Goal: Navigation & Orientation: Find specific page/section

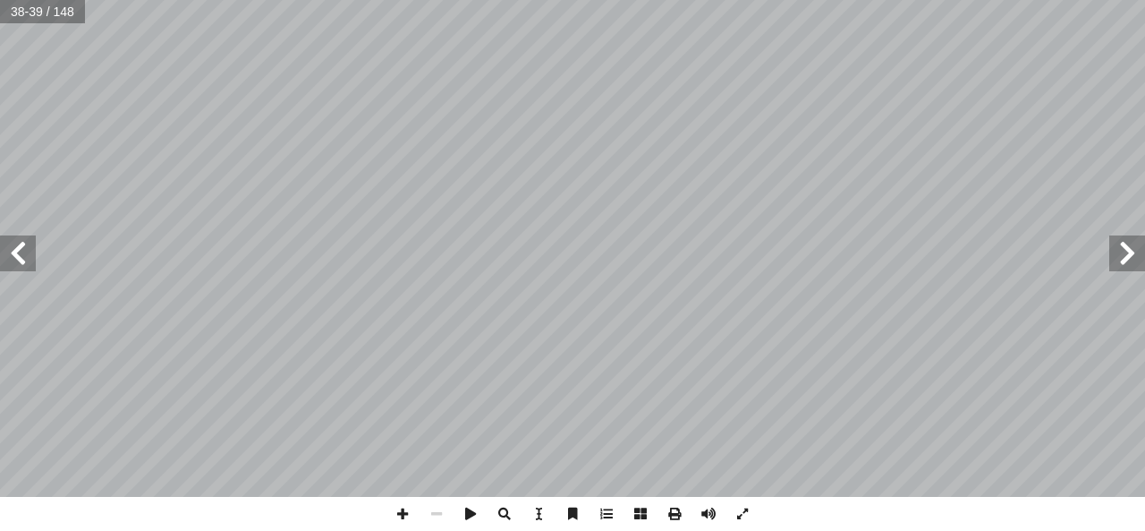
click at [1119, 259] on span at bounding box center [1127, 253] width 36 height 36
click at [1133, 259] on span at bounding box center [1127, 253] width 36 height 36
click at [19, 259] on span at bounding box center [18, 253] width 36 height 36
click at [1119, 265] on span at bounding box center [1127, 253] width 36 height 36
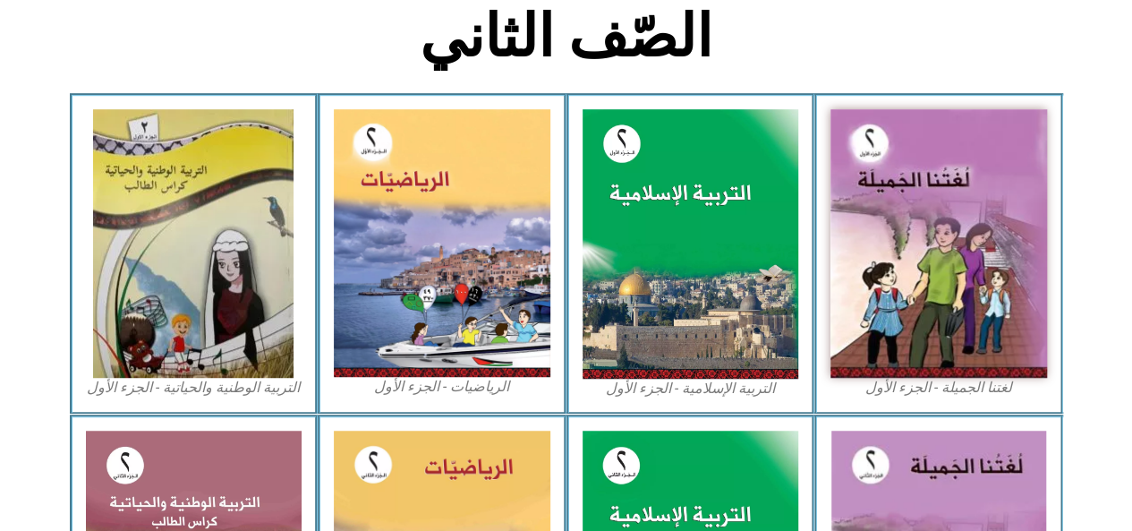
scroll to position [472, 0]
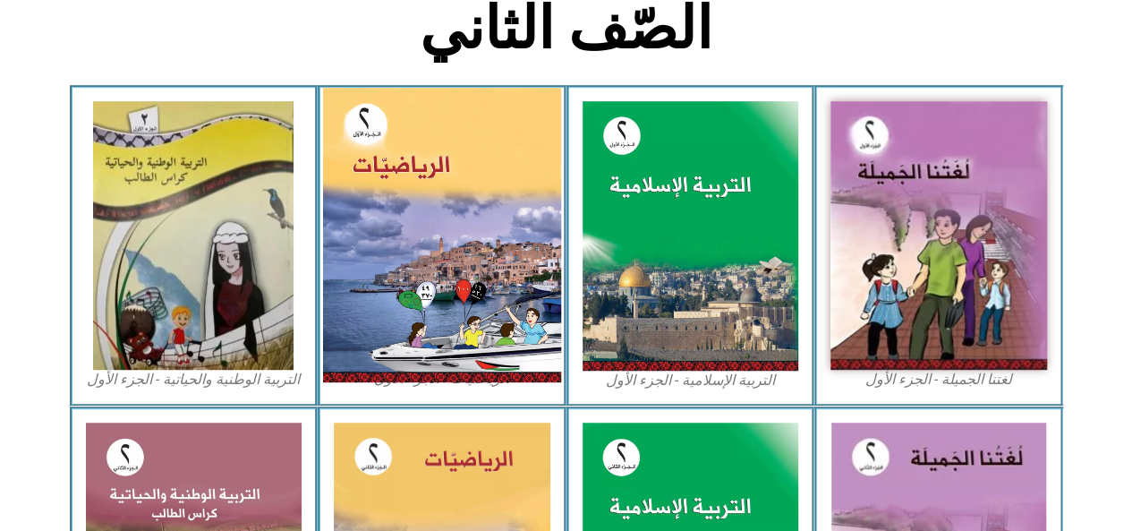
click at [455, 251] on img at bounding box center [442, 235] width 238 height 294
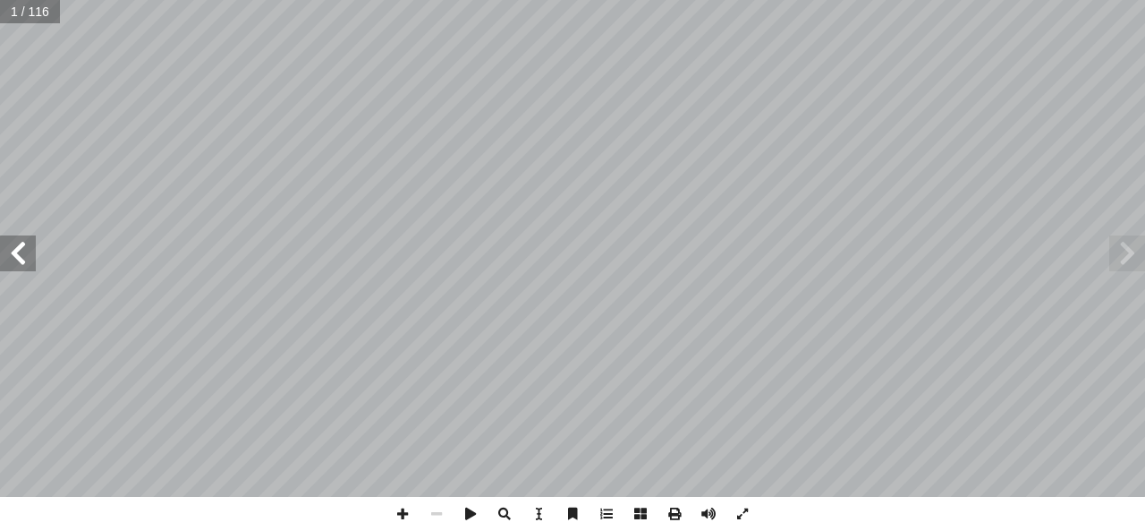
click at [16, 255] on span at bounding box center [18, 253] width 36 height 36
click at [17, 257] on span at bounding box center [18, 253] width 36 height 36
click at [19, 261] on span at bounding box center [18, 253] width 36 height 36
click at [23, 262] on span at bounding box center [18, 253] width 36 height 36
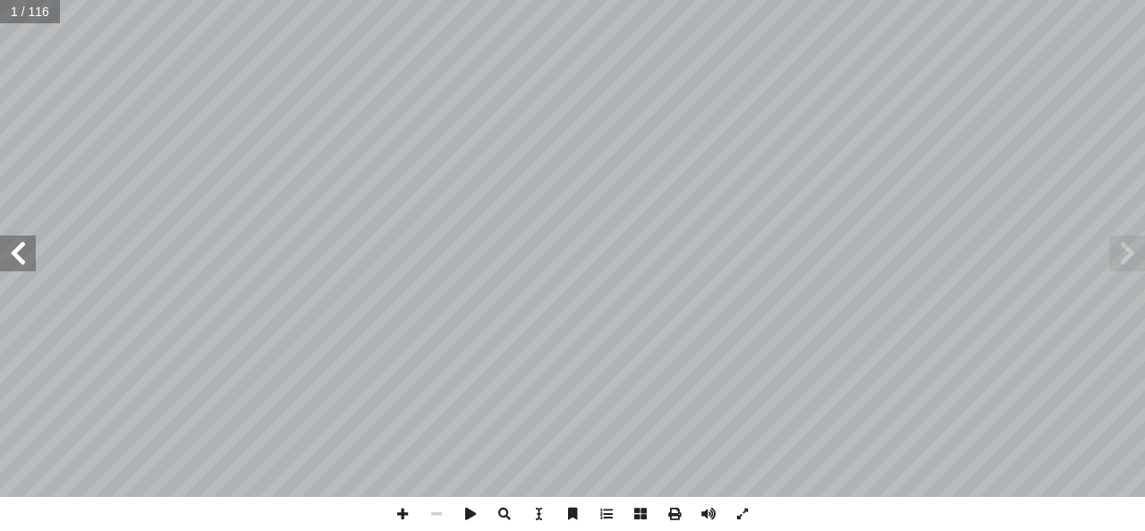
click at [24, 264] on span at bounding box center [18, 253] width 36 height 36
click at [23, 264] on span at bounding box center [18, 253] width 36 height 36
click at [21, 265] on span at bounding box center [18, 253] width 36 height 36
click at [21, 262] on span at bounding box center [18, 253] width 36 height 36
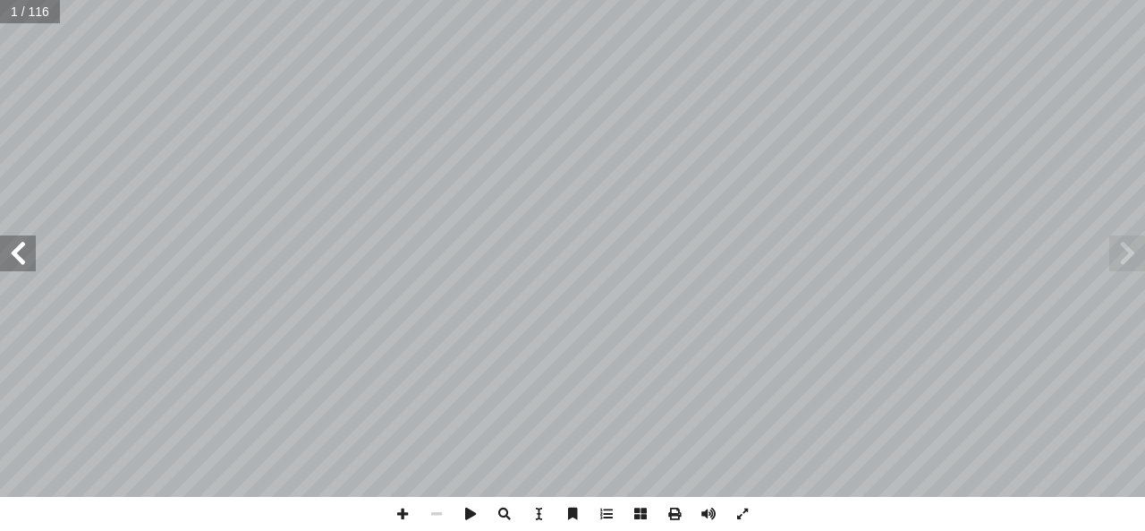
click at [19, 259] on span at bounding box center [18, 253] width 36 height 36
click at [21, 263] on span at bounding box center [18, 253] width 36 height 36
click at [21, 266] on span at bounding box center [18, 253] width 36 height 36
click at [21, 268] on span at bounding box center [18, 253] width 36 height 36
click at [32, 251] on span at bounding box center [18, 253] width 36 height 36
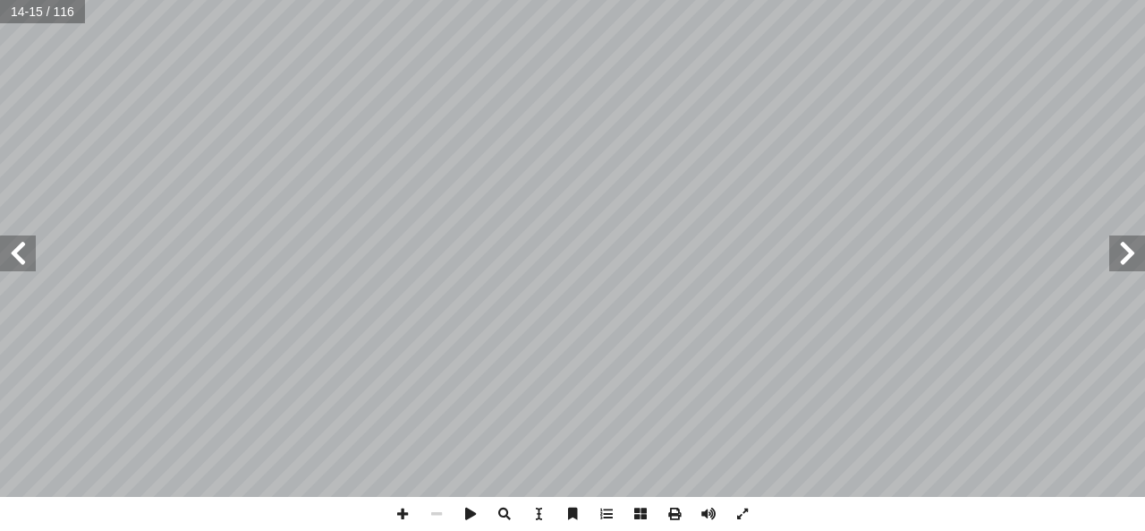
click at [21, 261] on span at bounding box center [18, 253] width 36 height 36
click at [13, 258] on span at bounding box center [18, 253] width 36 height 36
